Goal: Task Accomplishment & Management: Manage account settings

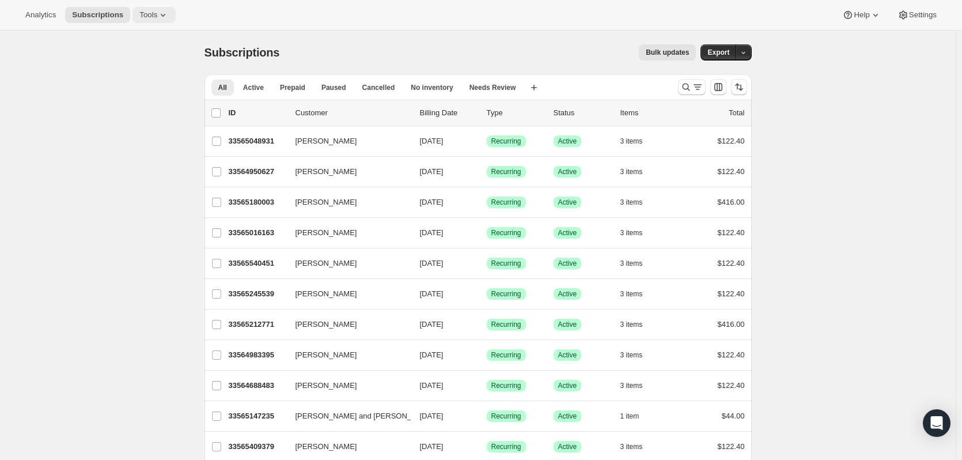
click at [165, 17] on icon at bounding box center [163, 15] width 12 height 12
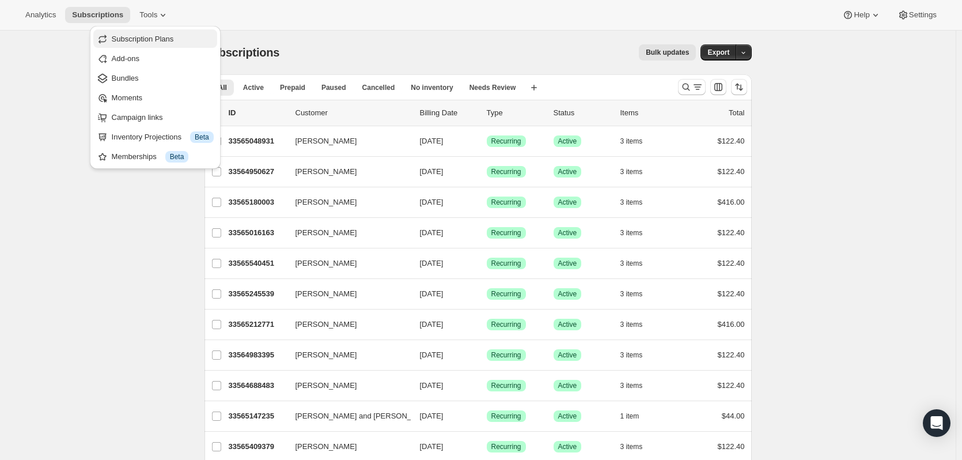
click at [137, 40] on span "Subscription Plans" at bounding box center [143, 39] width 62 height 9
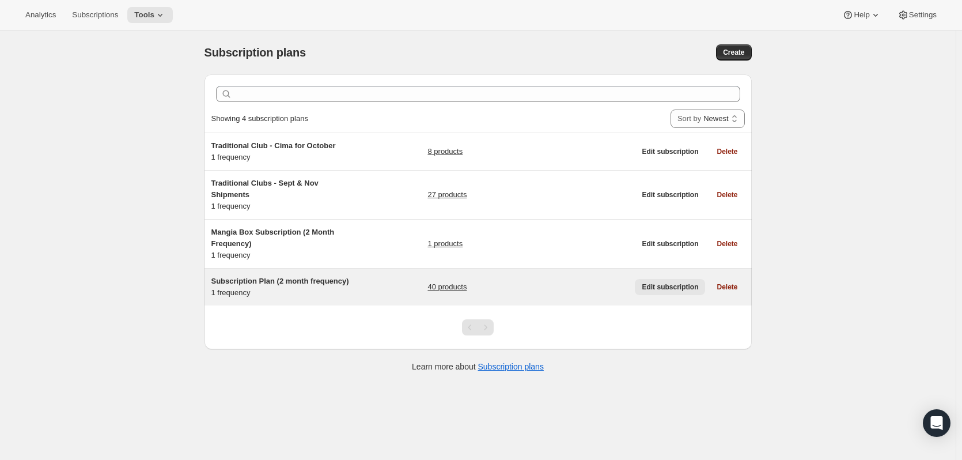
click at [681, 288] on span "Edit subscription" at bounding box center [670, 286] width 56 height 9
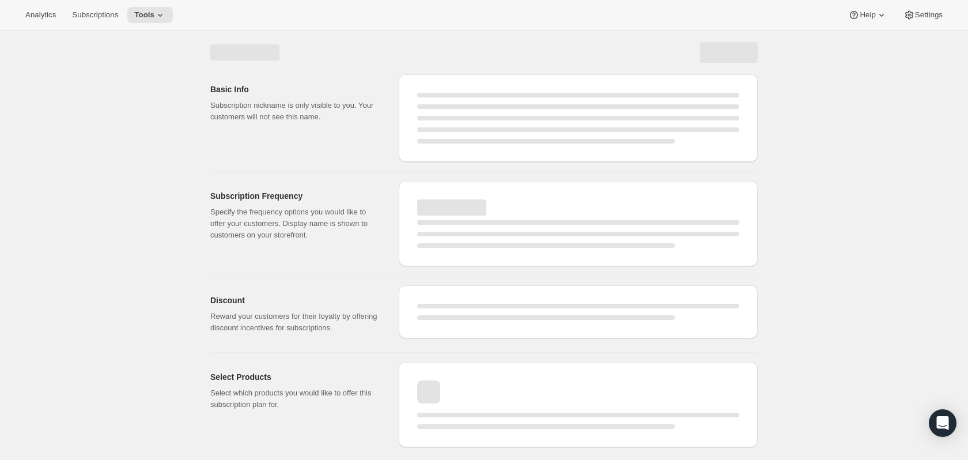
select select "WEEK"
select select "MONTH"
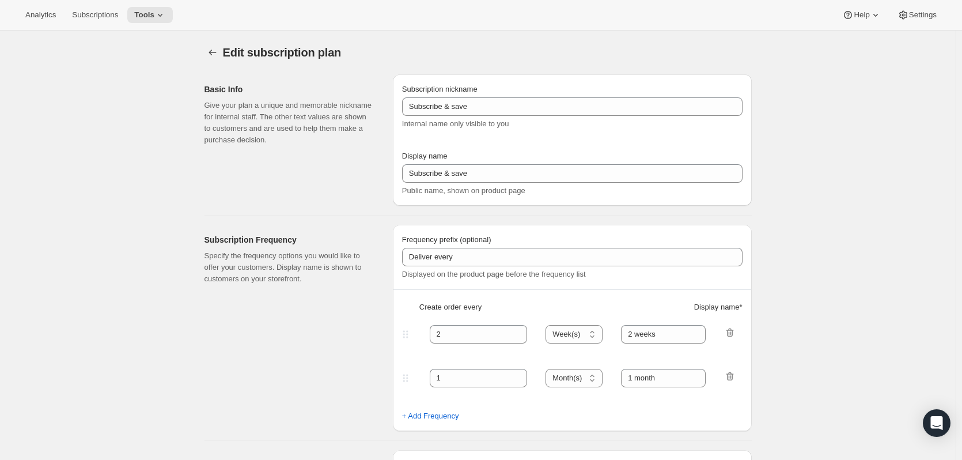
type input "Subscription Plan (2 month frequency)"
type input "Subscribe"
select select "MONTH"
type input "3 months"
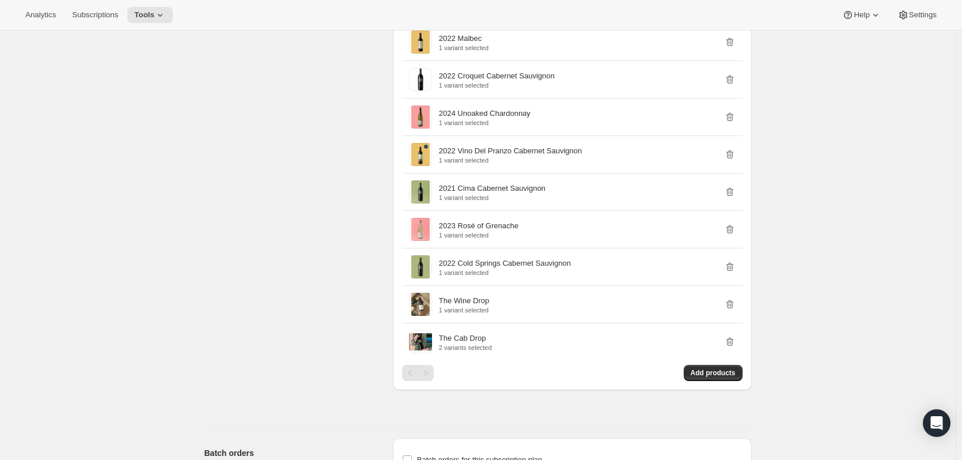
scroll to position [2089, 0]
